Goal: Information Seeking & Learning: Learn about a topic

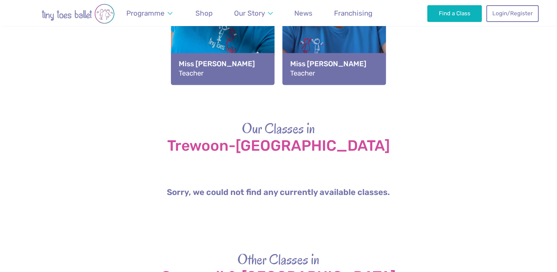
scroll to position [935, 0]
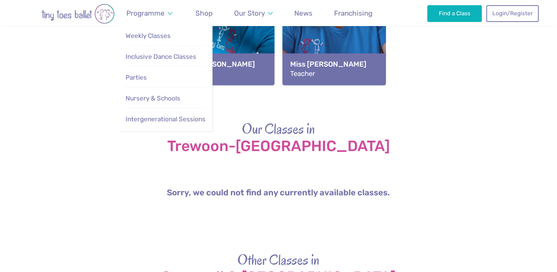
click at [152, 9] on span "Programme" at bounding box center [145, 13] width 38 height 9
